Goal: Task Accomplishment & Management: Complete application form

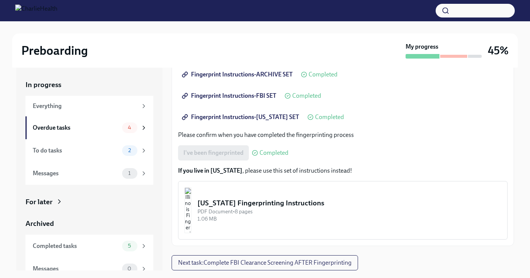
scroll to position [14, 0]
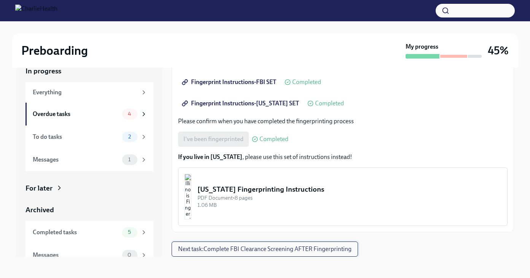
click at [277, 254] on button "Next task : Complete FBI Clearance Screening AFTER Fingerprinting" at bounding box center [264, 248] width 186 height 15
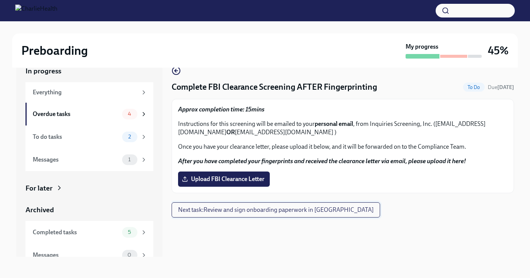
click at [255, 211] on span "Next task : Review and sign onboarding paperwork in [GEOGRAPHIC_DATA]" at bounding box center [275, 210] width 195 height 8
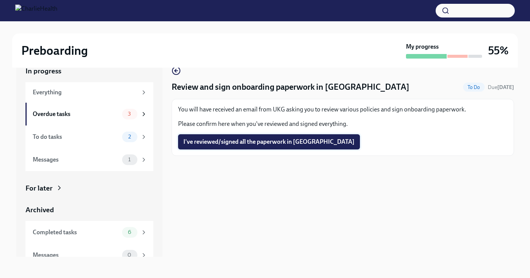
click at [216, 139] on span "I've reviewed/signed all the paperwork in [GEOGRAPHIC_DATA]" at bounding box center [268, 142] width 171 height 8
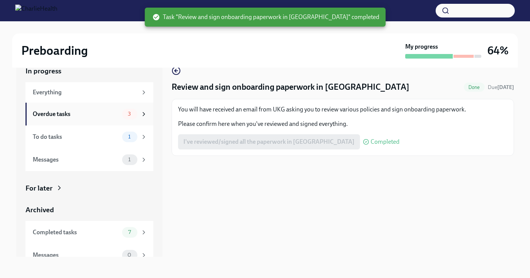
click at [101, 119] on div "Overdue tasks 3" at bounding box center [89, 114] width 128 height 23
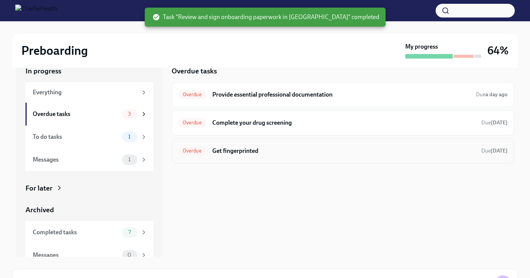
click at [227, 152] on h6 "Get fingerprinted" at bounding box center [343, 151] width 263 height 8
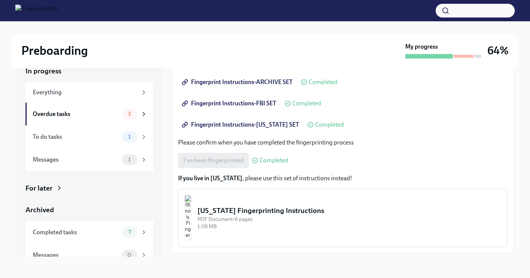
scroll to position [135, 0]
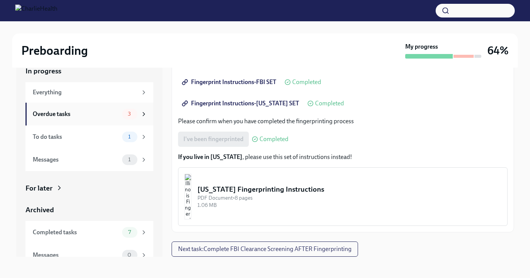
click at [83, 114] on div "Overdue tasks" at bounding box center [76, 114] width 86 height 8
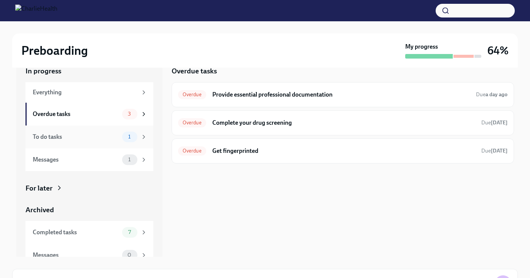
click at [82, 141] on div "To do tasks 1" at bounding box center [90, 137] width 114 height 11
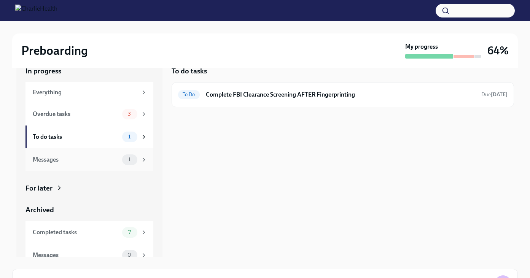
click at [89, 164] on div "Messages 1" at bounding box center [90, 159] width 114 height 11
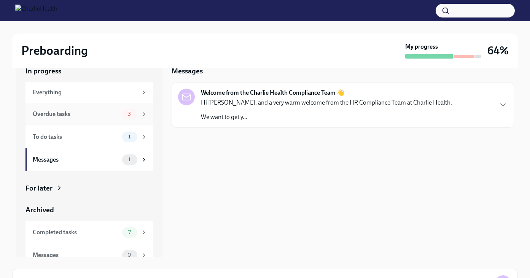
click at [108, 113] on div "Overdue tasks" at bounding box center [76, 114] width 86 height 8
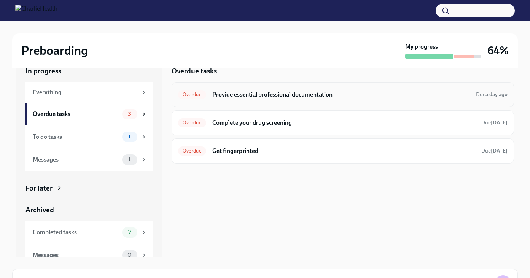
click at [262, 93] on h6 "Provide essential professional documentation" at bounding box center [340, 94] width 257 height 8
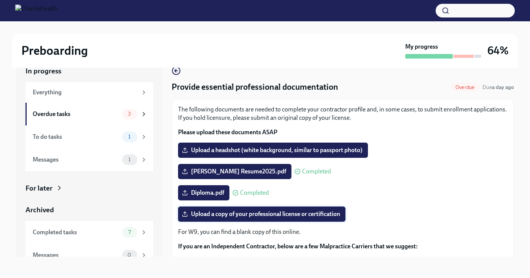
click at [278, 214] on span "Upload a copy of your professional license or certification" at bounding box center [261, 214] width 157 height 8
click at [0, 0] on input "Upload a copy of your professional license or certification" at bounding box center [0, 0] width 0 height 0
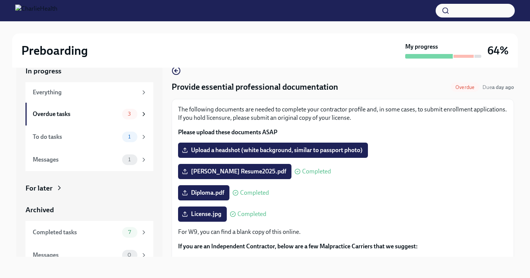
scroll to position [70, 0]
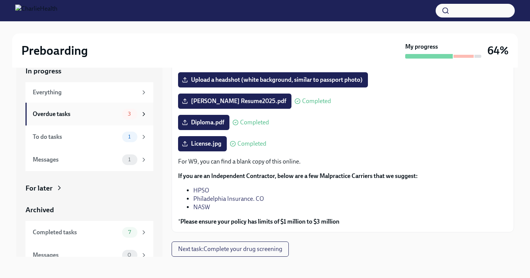
click at [101, 114] on div "Overdue tasks" at bounding box center [76, 114] width 86 height 8
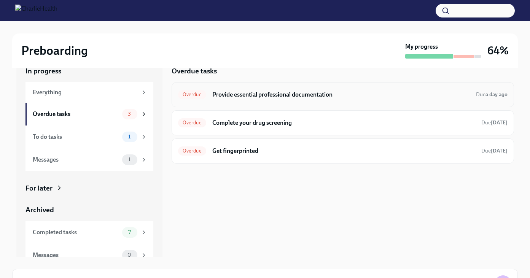
click at [268, 95] on h6 "Provide essential professional documentation" at bounding box center [340, 94] width 257 height 8
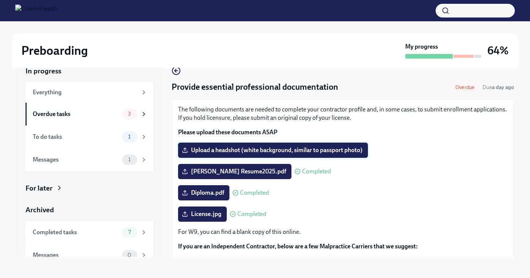
click at [286, 145] on label "Upload a headshot (white background, similar to passport photo)" at bounding box center [273, 150] width 190 height 15
click at [0, 0] on input "Upload a headshot (white background, similar to passport photo)" at bounding box center [0, 0] width 0 height 0
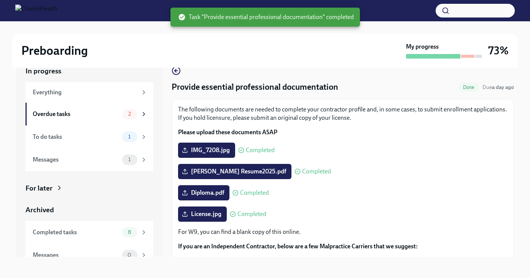
scroll to position [70, 0]
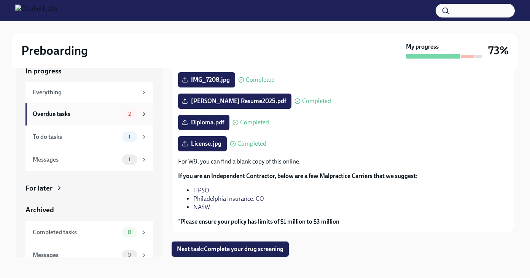
click at [115, 115] on div "Overdue tasks" at bounding box center [76, 114] width 86 height 8
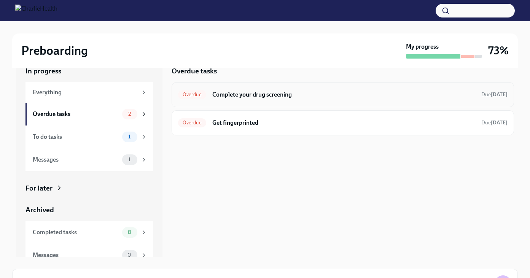
click at [235, 107] on div "Overdue Complete your drug screening Due [DATE]" at bounding box center [342, 94] width 342 height 25
click at [236, 95] on h6 "Complete your drug screening" at bounding box center [343, 94] width 263 height 8
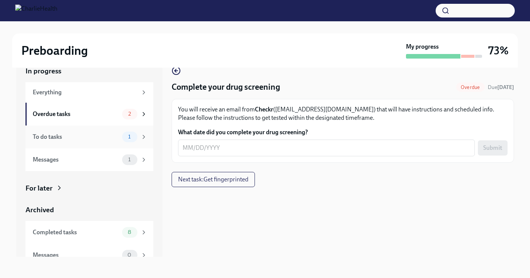
click at [92, 132] on div "To do tasks 1" at bounding box center [90, 137] width 114 height 11
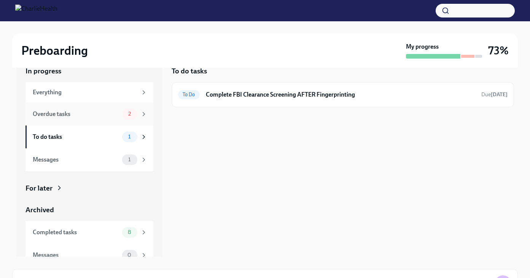
click at [95, 122] on div "Overdue tasks 2" at bounding box center [89, 114] width 128 height 23
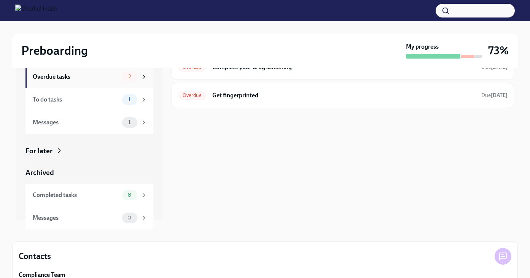
scroll to position [74, 0]
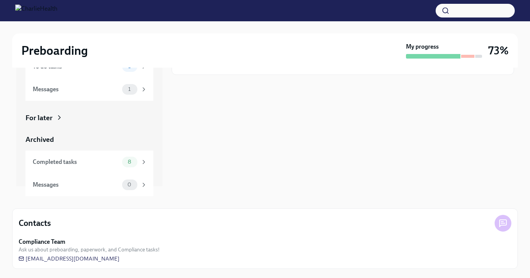
click at [50, 121] on div "For later" at bounding box center [38, 118] width 27 height 10
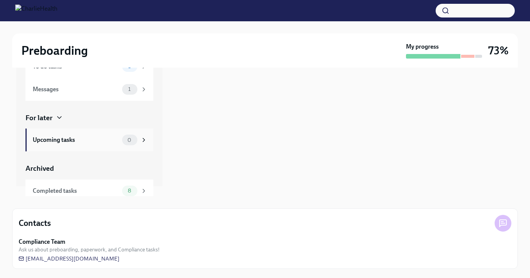
click at [60, 135] on div "Upcoming tasks 0" at bounding box center [90, 140] width 114 height 11
click at [76, 186] on div "Completed tasks 8" at bounding box center [90, 191] width 114 height 11
